Goal: Complete application form

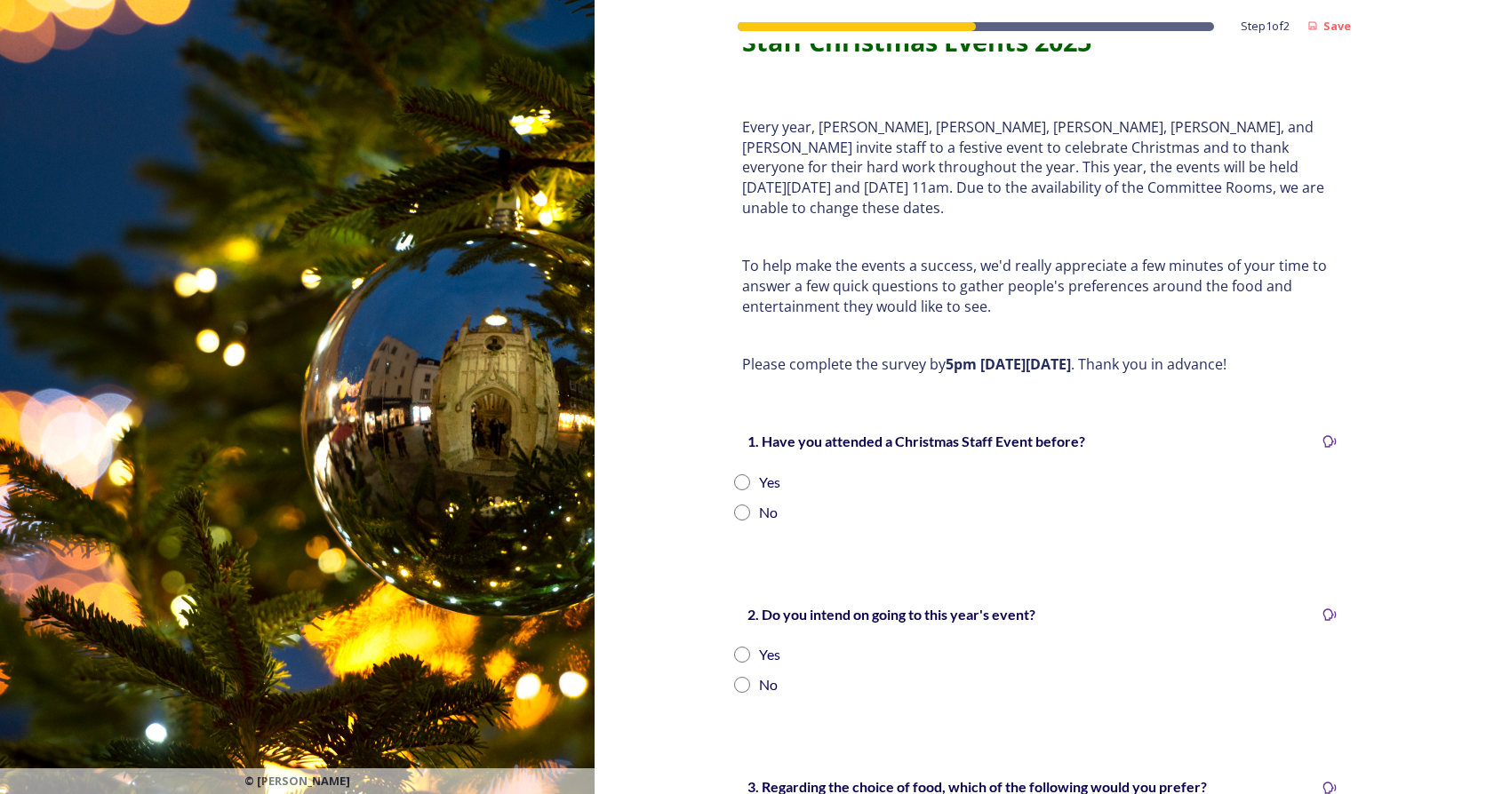
scroll to position [89, 0]
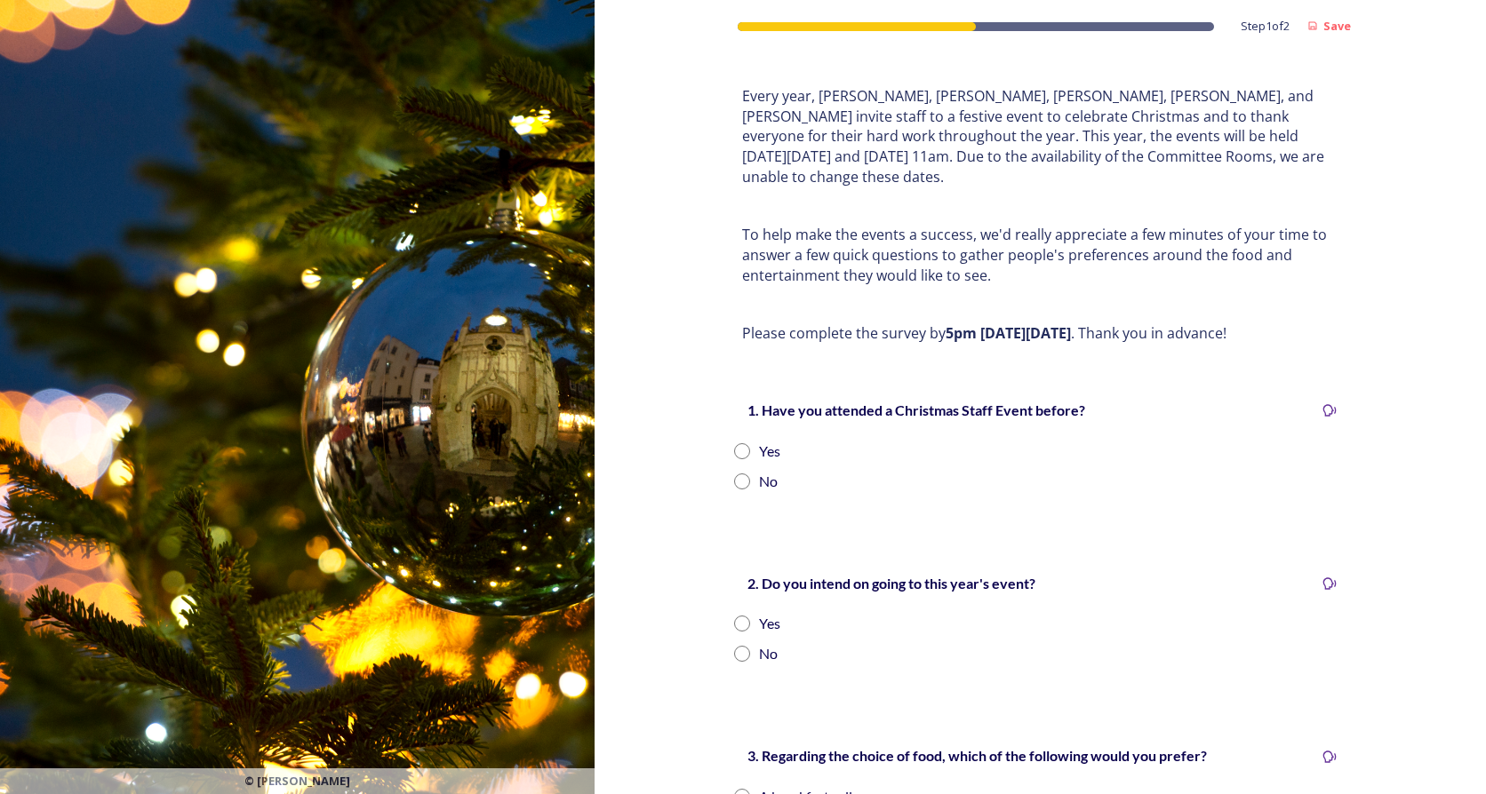
click at [736, 474] on input "radio" at bounding box center [742, 482] width 16 height 16
radio input "true"
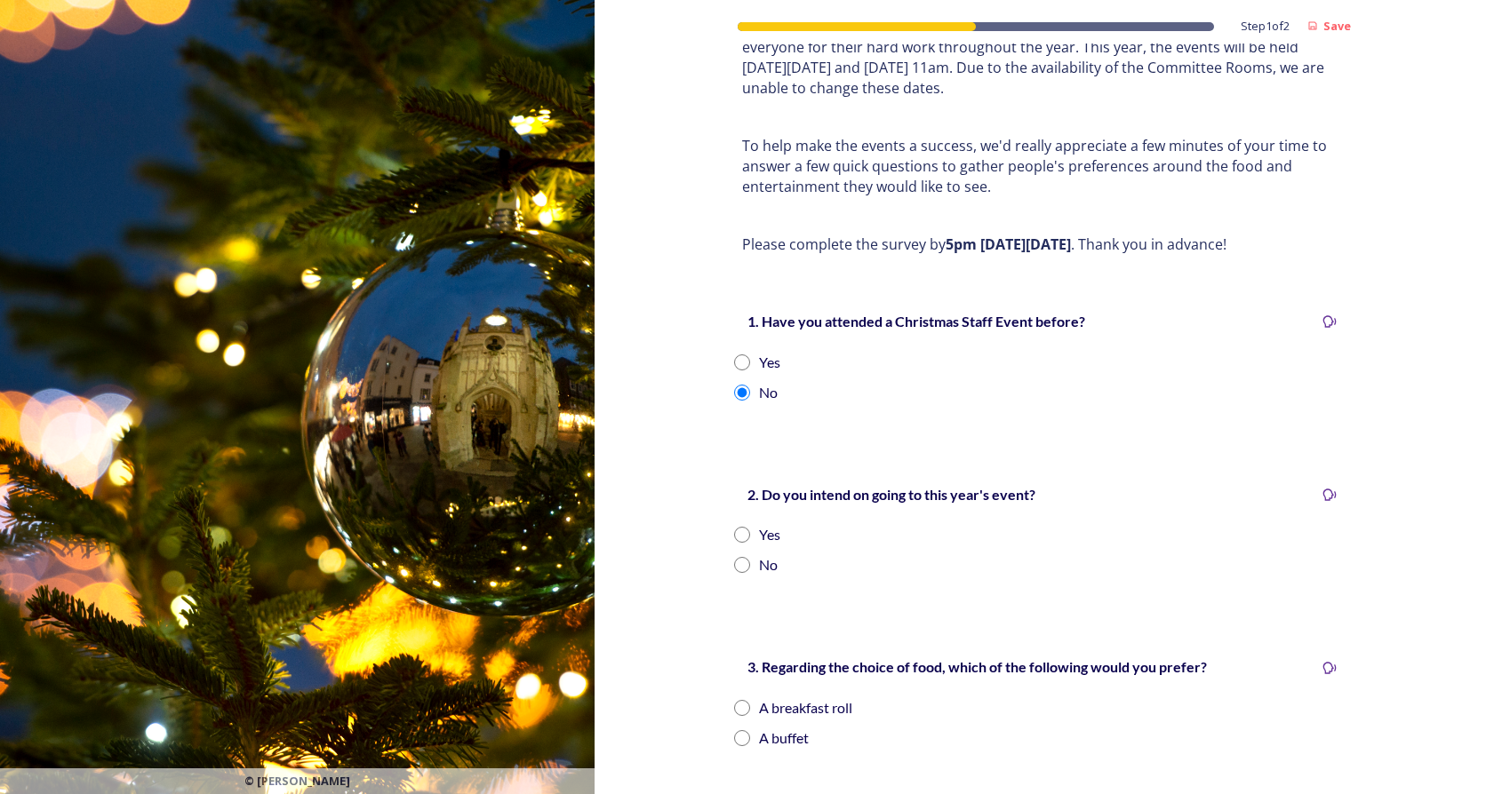
click at [734, 557] on input "radio" at bounding box center [742, 565] width 16 height 16
radio input "true"
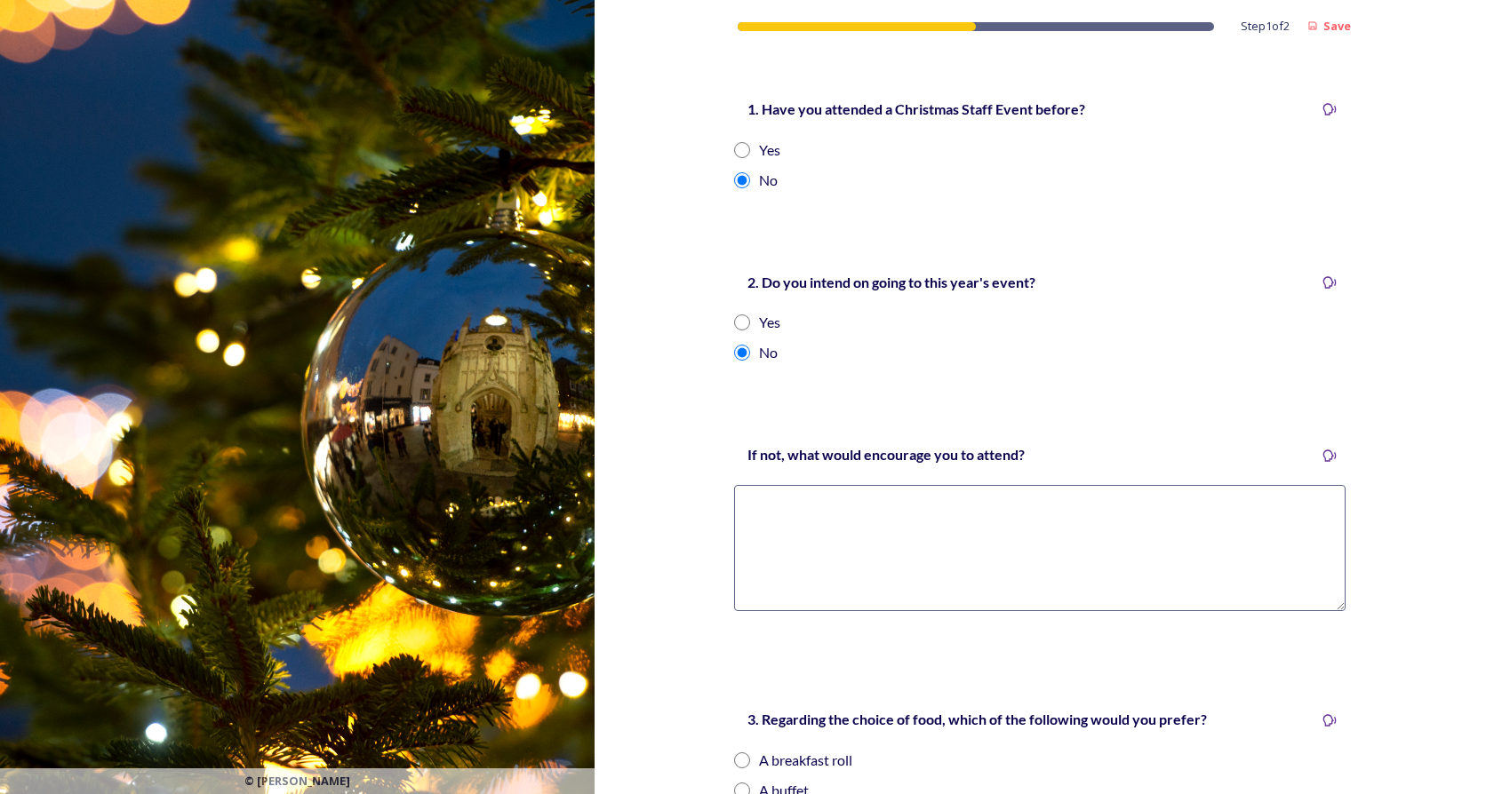
scroll to position [444, 0]
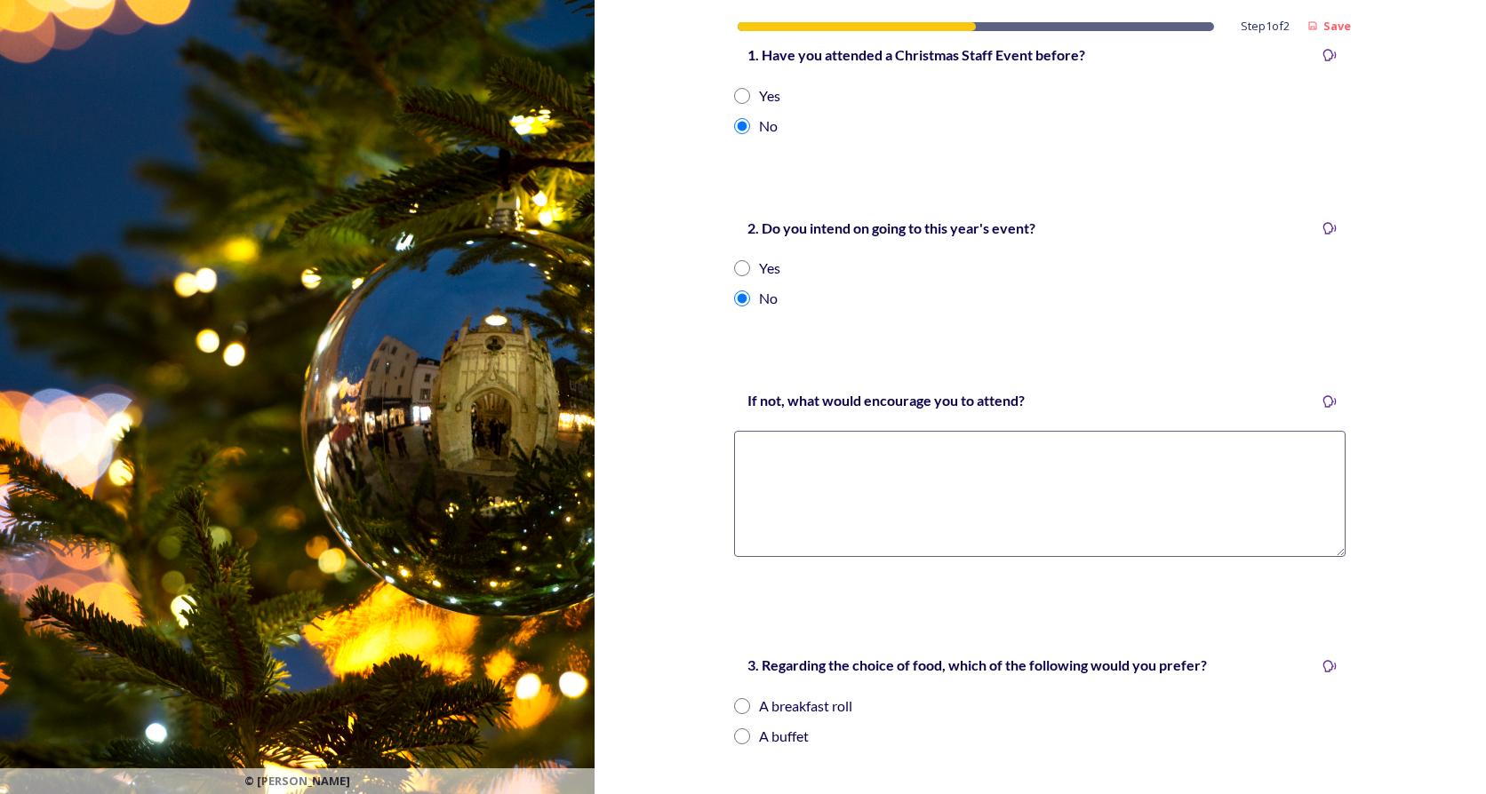
click at [826, 459] on textarea at bounding box center [1039, 494] width 611 height 126
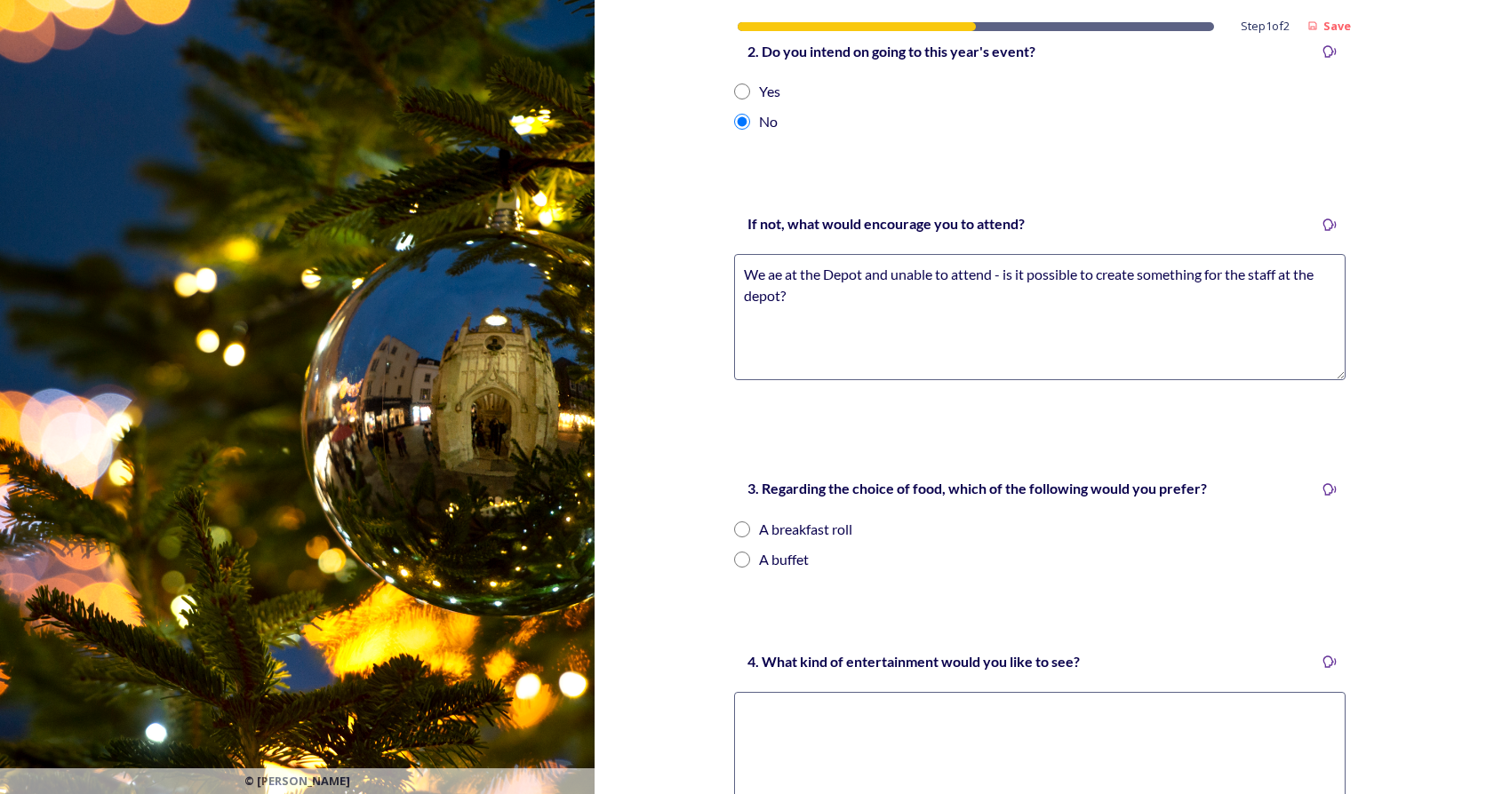
scroll to position [622, 0]
type textarea "We ae at the Depot and unable to attend - is it possible to create something fo…"
click at [735, 521] on input "radio" at bounding box center [742, 529] width 16 height 16
radio input "true"
click at [734, 551] on input "radio" at bounding box center [742, 559] width 16 height 16
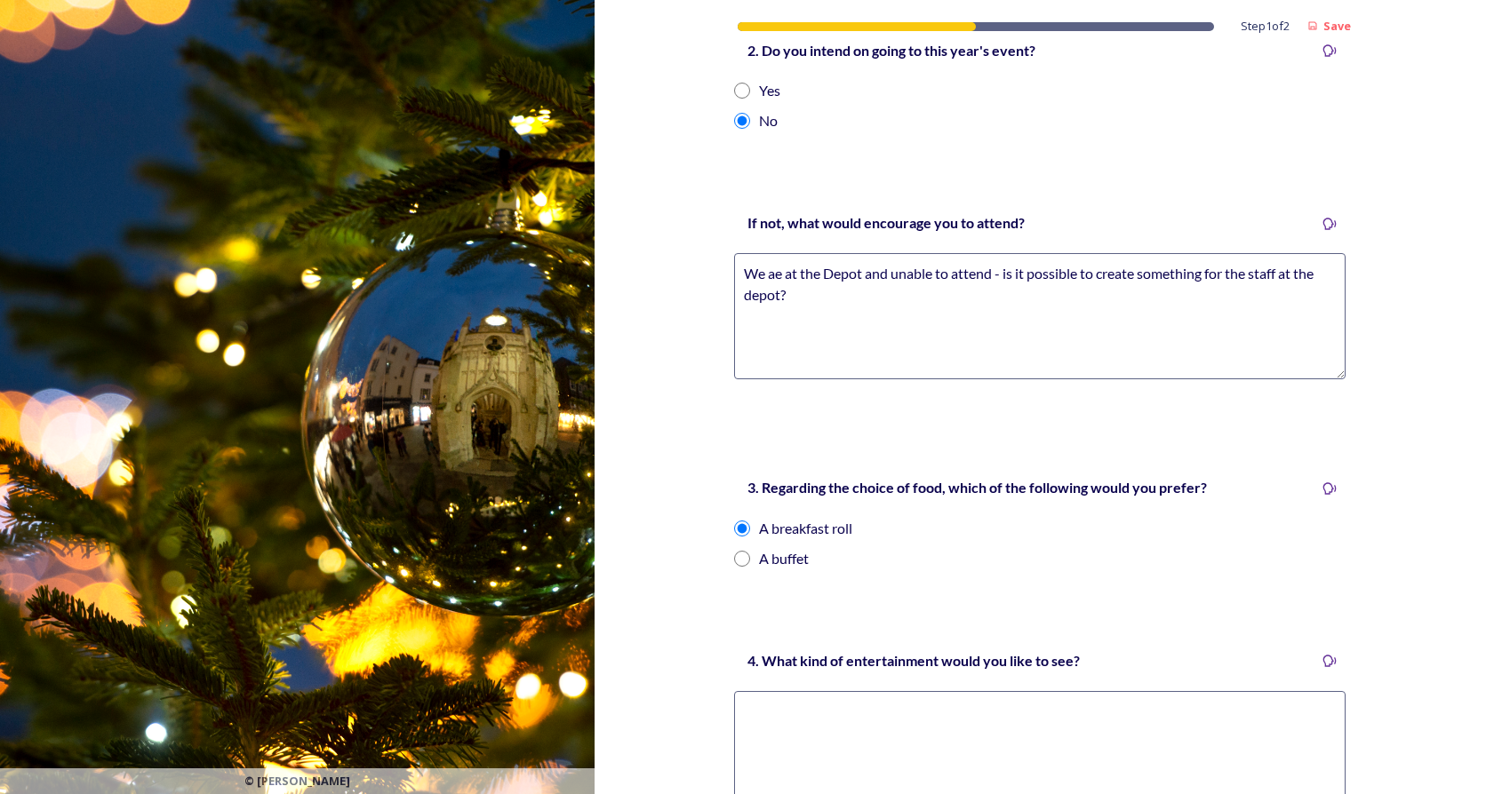
radio input "true"
click at [734, 521] on input "radio" at bounding box center [742, 529] width 16 height 16
radio input "true"
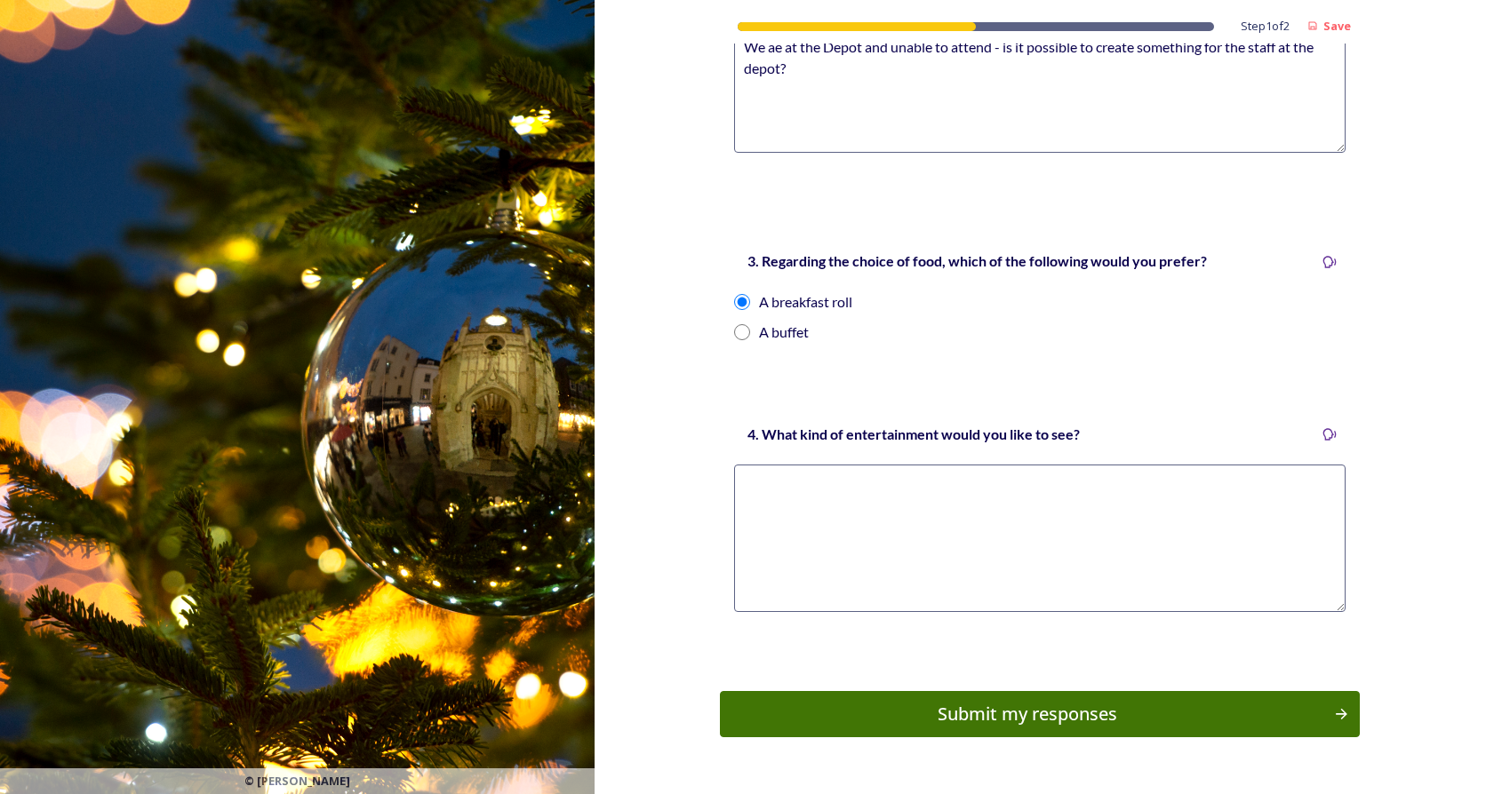
scroll to position [874, 0]
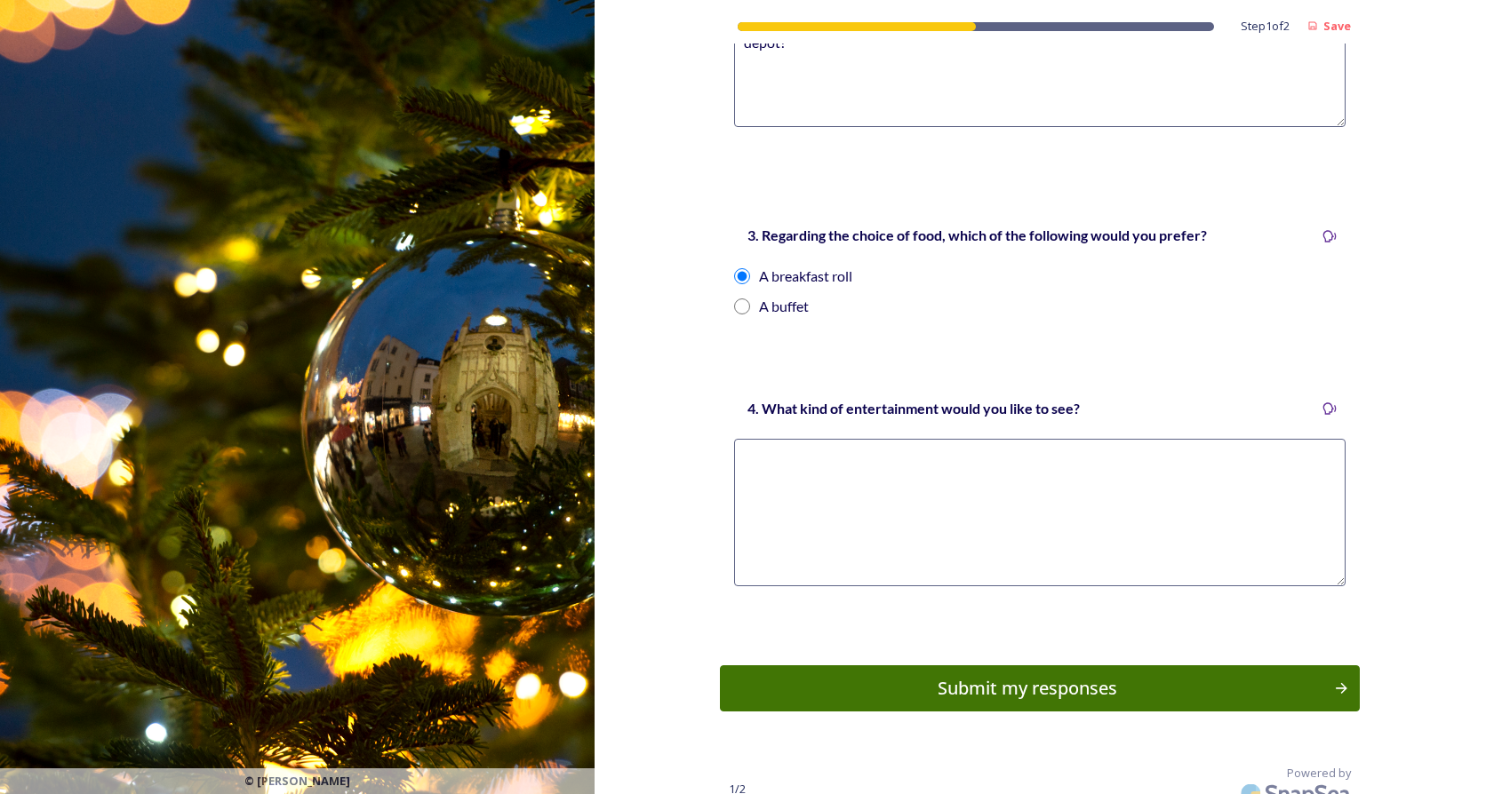
click at [869, 499] on textarea at bounding box center [1039, 513] width 611 height 148
type textarea "S"
drag, startPoint x: 1187, startPoint y: 440, endPoint x: 1204, endPoint y: 443, distance: 17.3
click at [1188, 440] on textarea "I would not like to see entertainment - i'm happy to relax and spend time toalk…" at bounding box center [1039, 513] width 611 height 148
click at [1198, 442] on textarea "I would not like to see entertainment - i'm happy to relax and spend time toalk…" at bounding box center [1039, 513] width 611 height 148
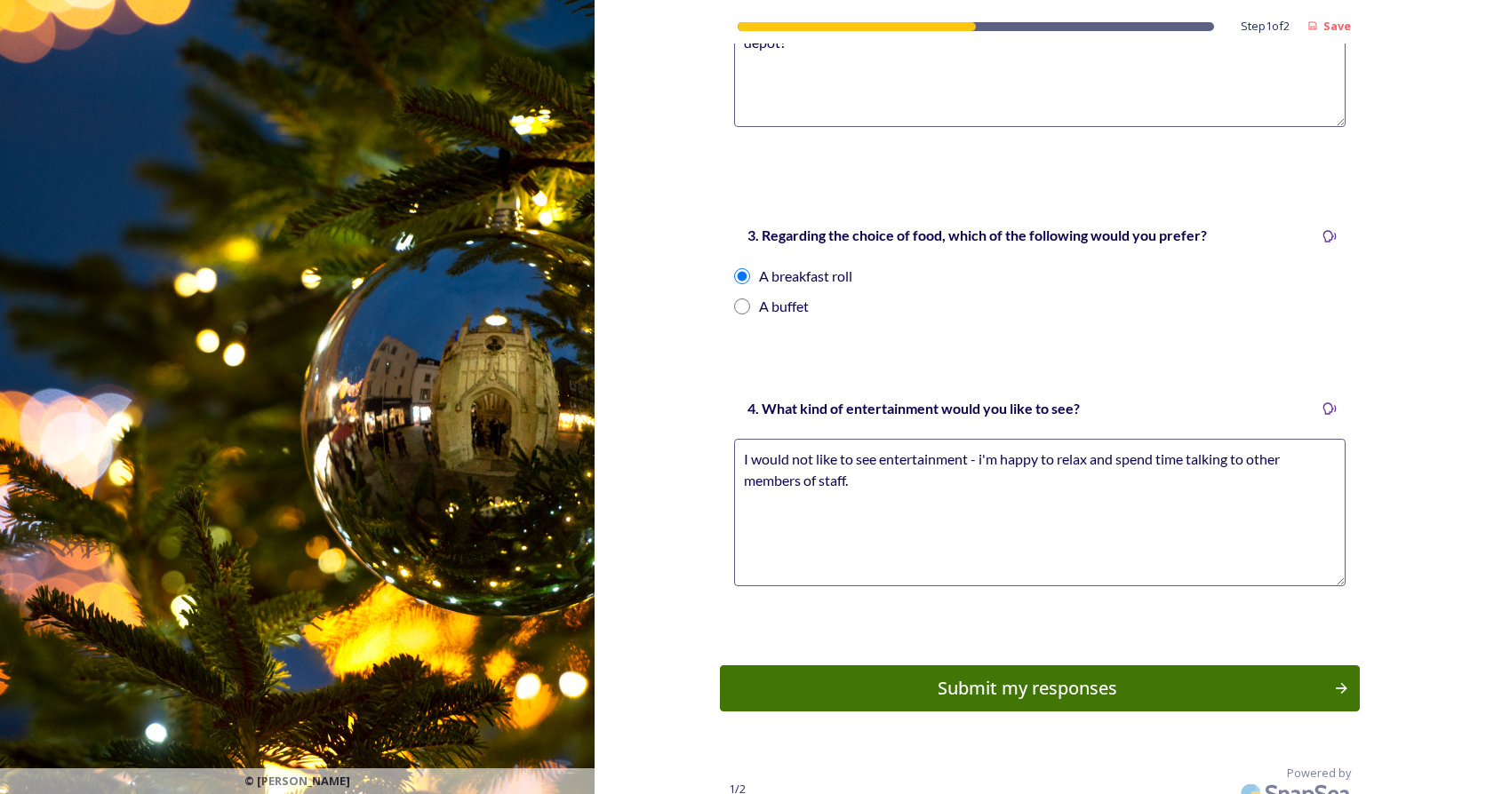
click at [917, 468] on textarea "I would not like to see entertainment - i'm happy to relax and spend time talki…" at bounding box center [1039, 513] width 611 height 148
click at [1155, 459] on textarea "I would not like to see entertainment - i'm happy to relax and spend time talki…" at bounding box center [1039, 513] width 611 height 148
type textarea "I would not like to see entertainment - i'm happy to relax and spend time talki…"
click at [1016, 675] on div "Submit my responses" at bounding box center [1027, 688] width 601 height 27
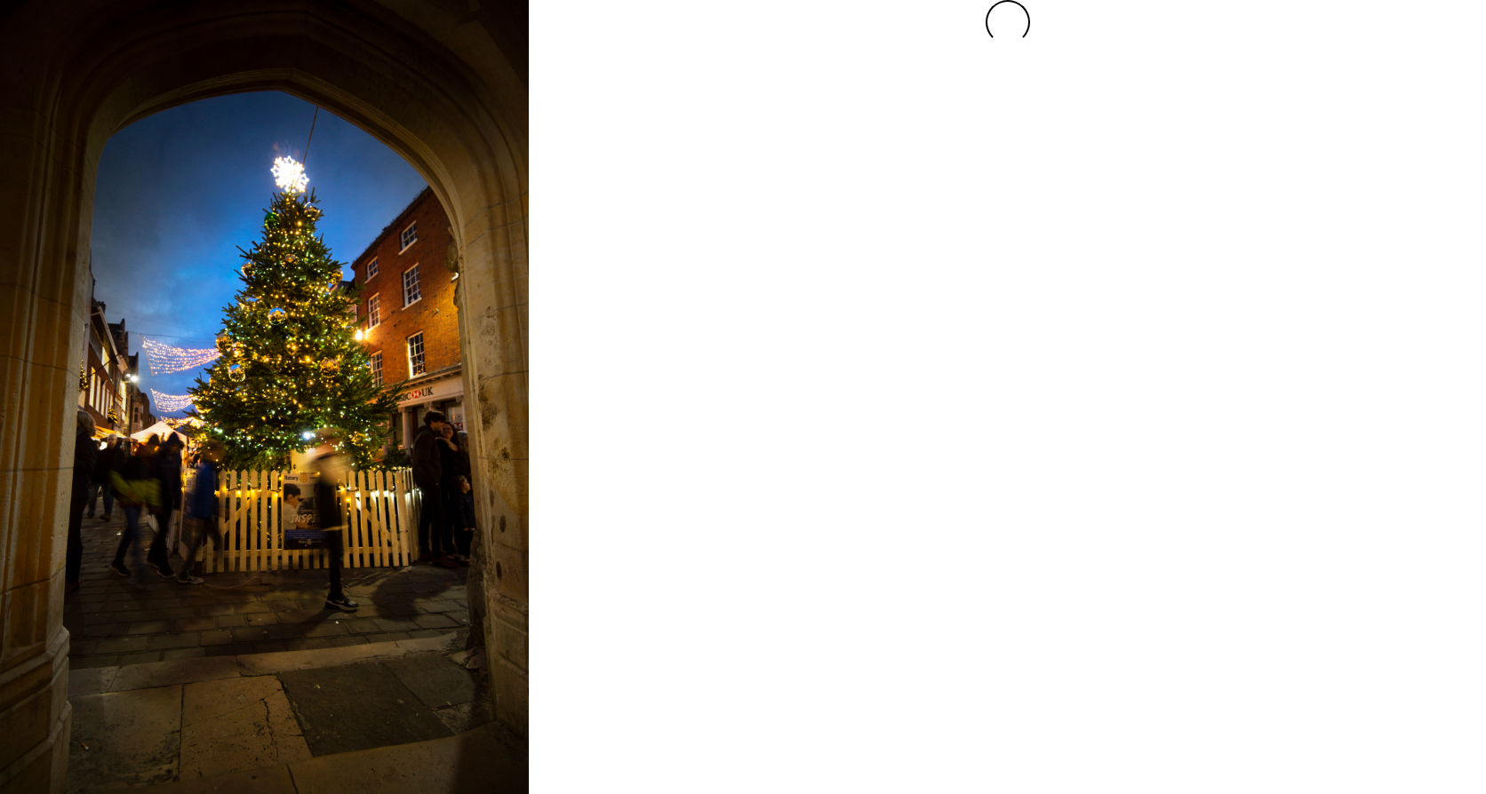
scroll to position [0, 0]
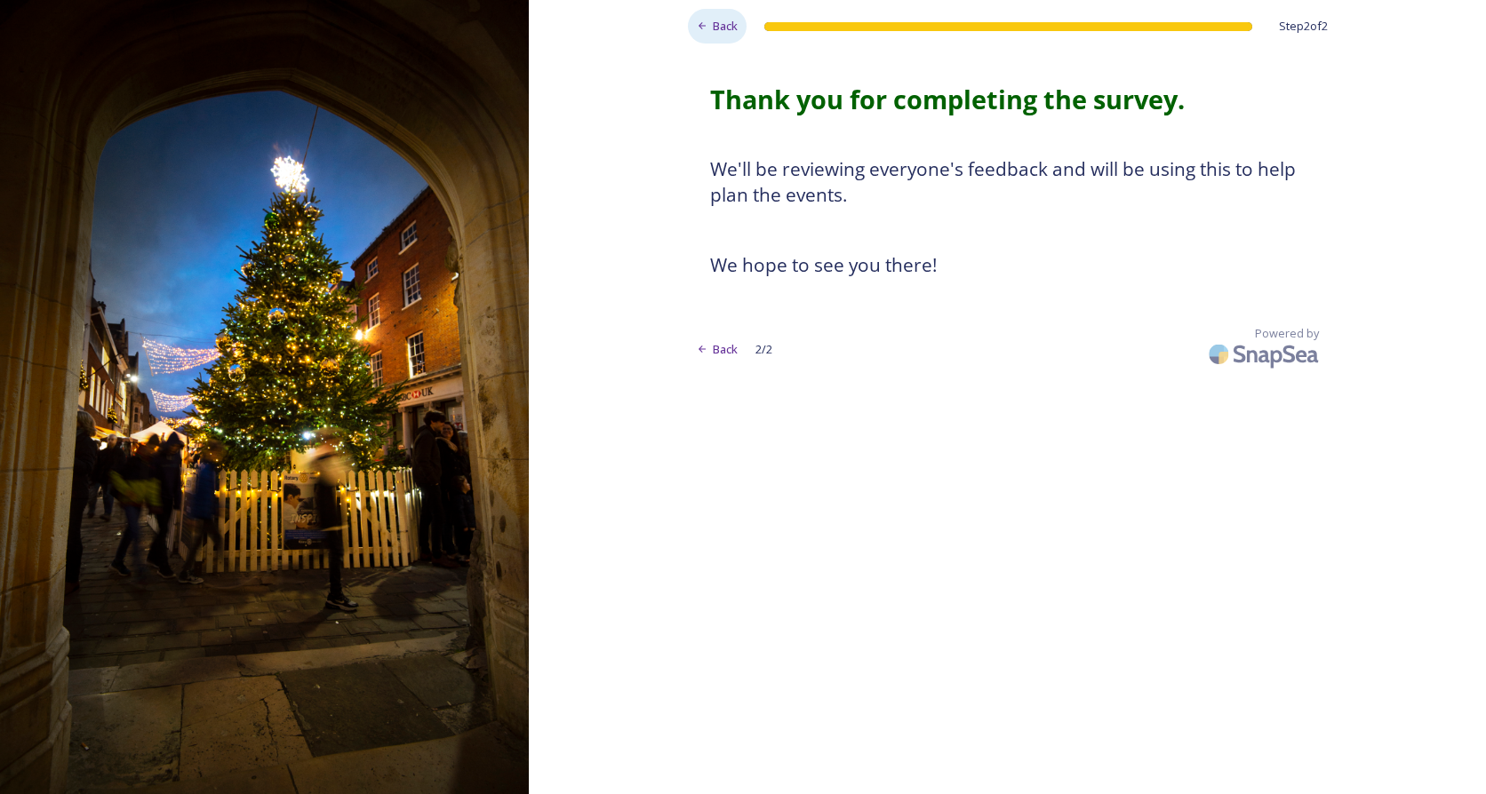
click at [713, 30] on span "Back" at bounding box center [725, 26] width 25 height 17
